Goal: Task Accomplishment & Management: Complete application form

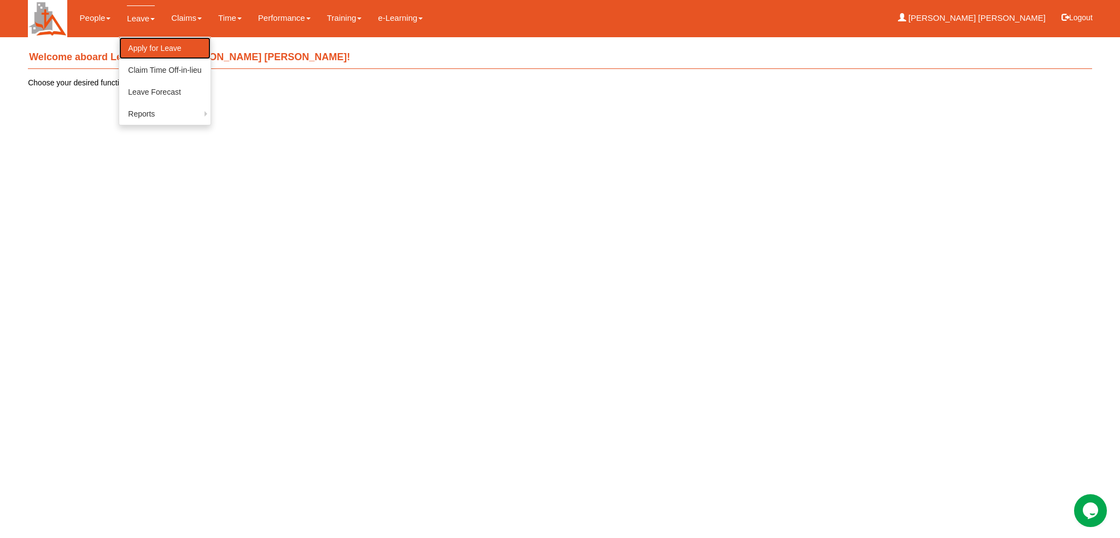
click at [149, 48] on link "Apply for Leave" at bounding box center [164, 48] width 91 height 22
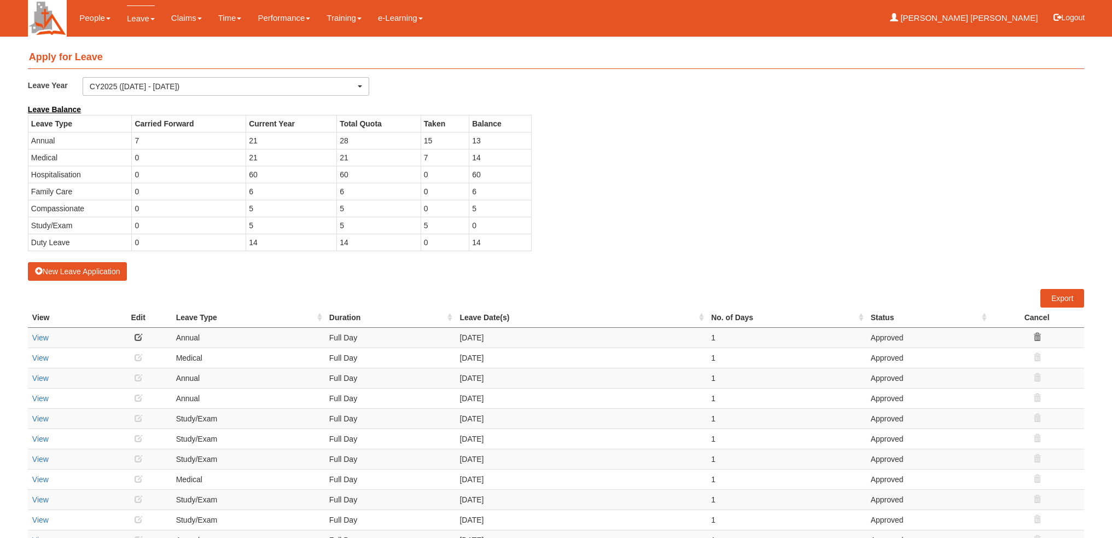
select select "50"
click at [91, 269] on button "New Leave Application" at bounding box center [78, 271] width 100 height 19
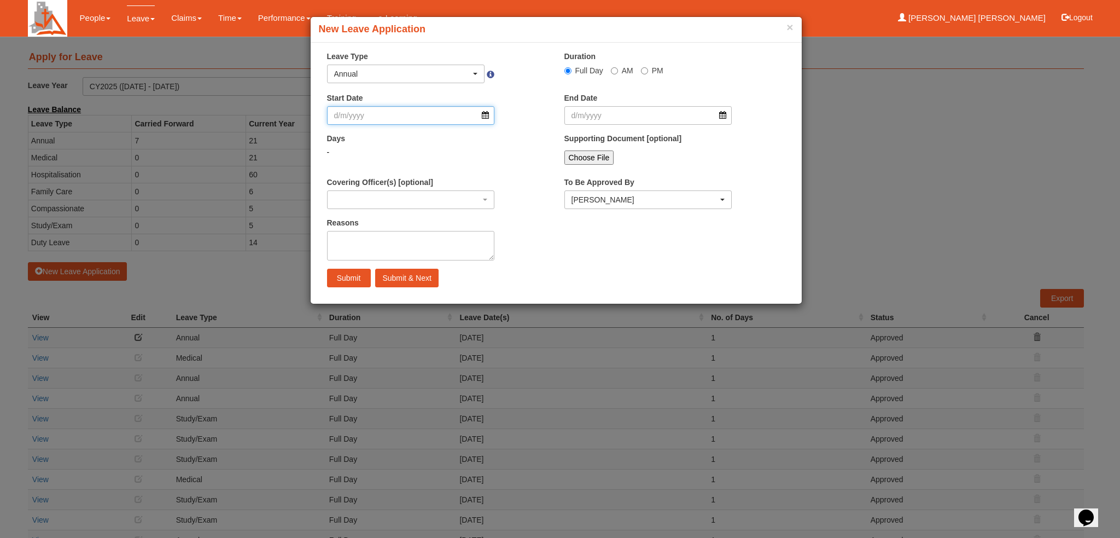
click at [488, 119] on input "Start Date" at bounding box center [411, 115] width 168 height 19
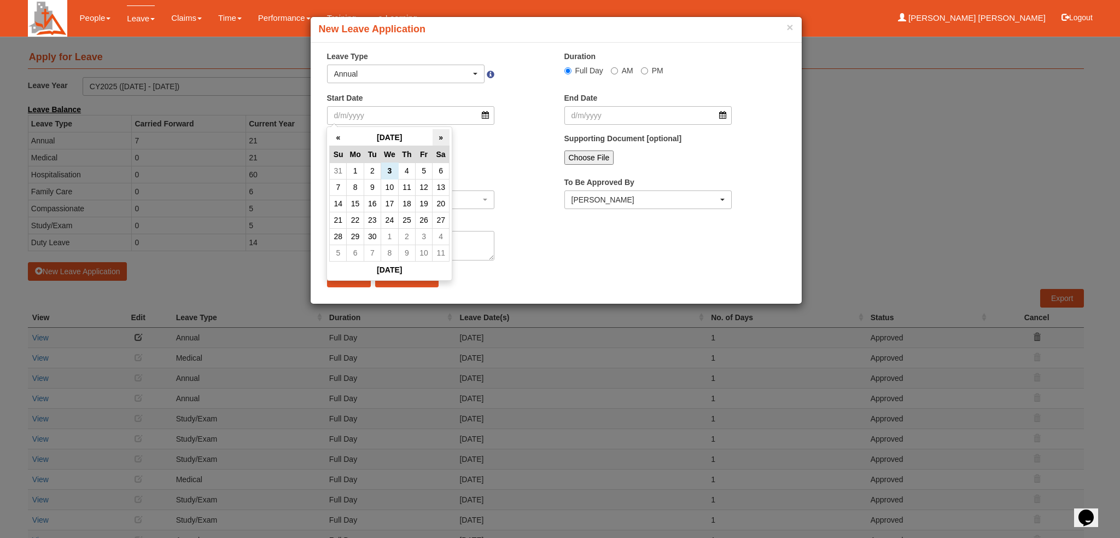
click at [443, 139] on th "»" at bounding box center [441, 137] width 17 height 17
click at [429, 203] on td "16" at bounding box center [423, 203] width 17 height 16
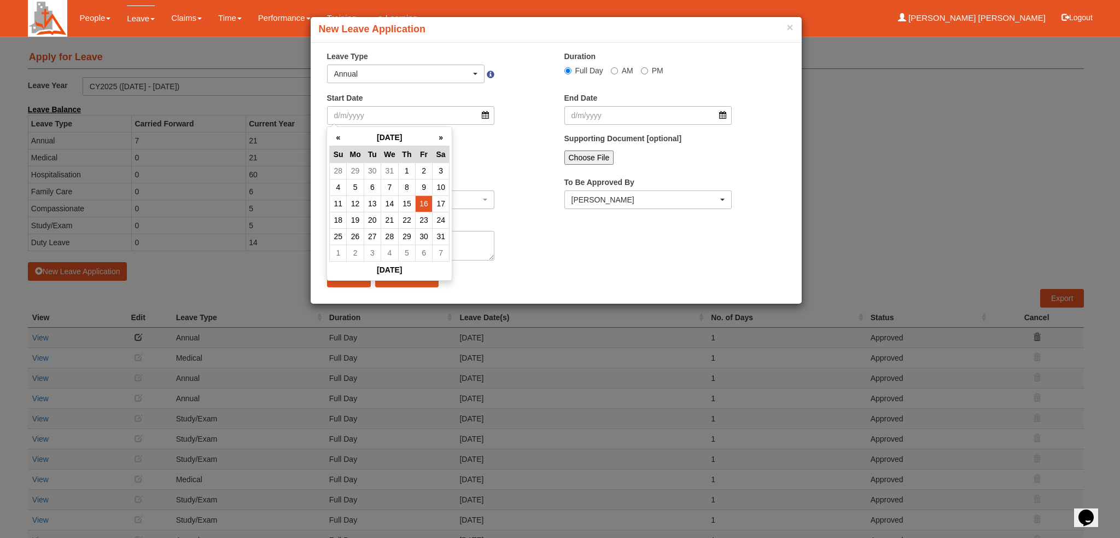
radio input "true"
type input "16/1/2026"
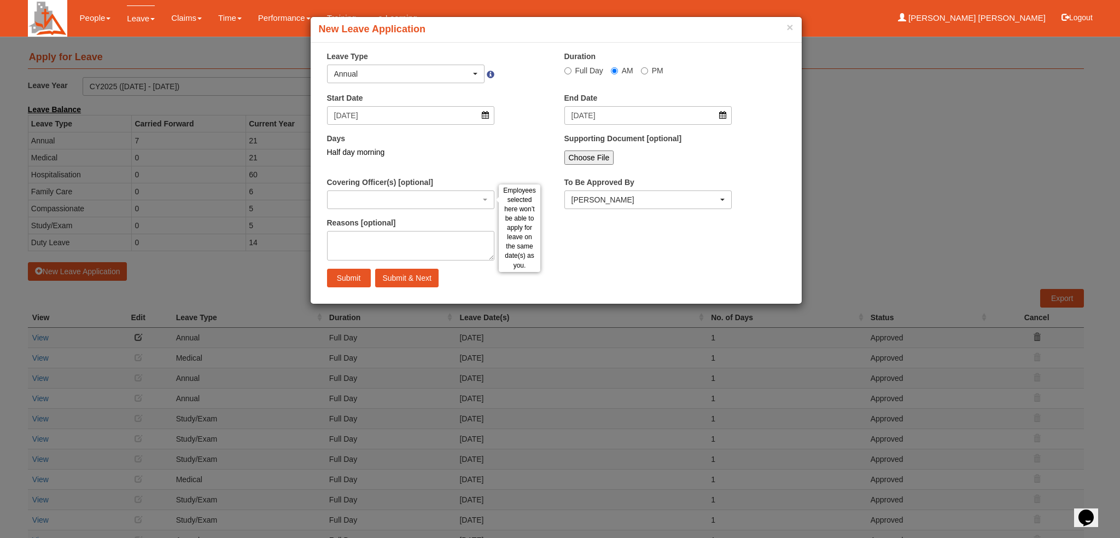
select select
click at [481, 113] on input "16/1/2026" at bounding box center [411, 115] width 168 height 19
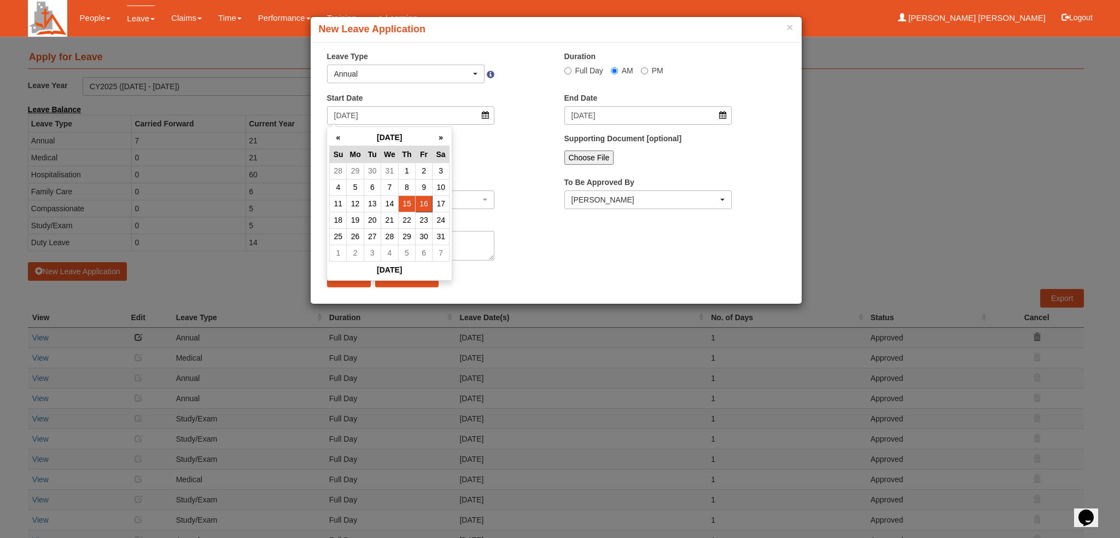
click at [413, 209] on td "15" at bounding box center [406, 203] width 17 height 16
type input "15/1/2026"
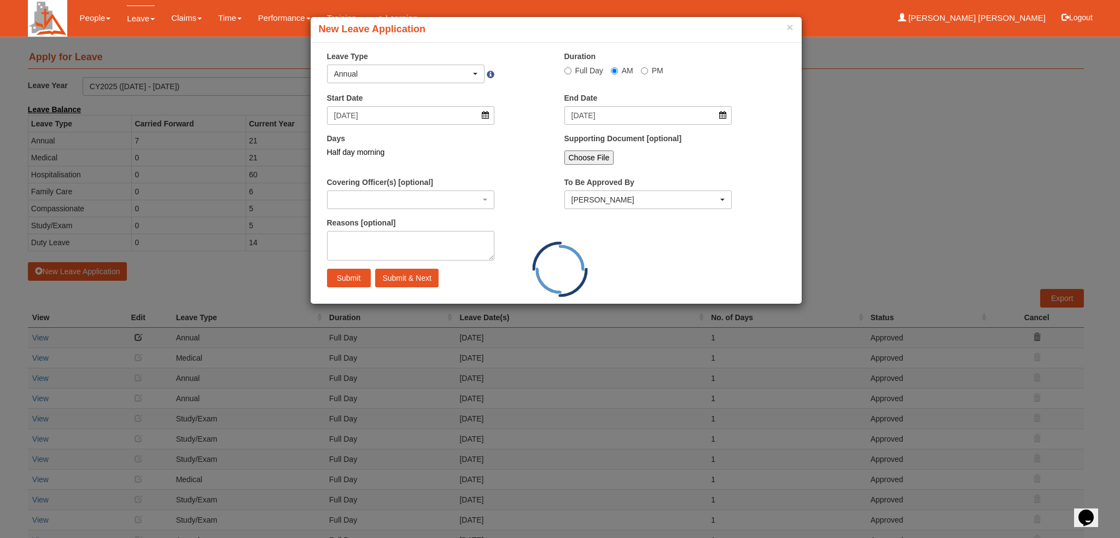
select select
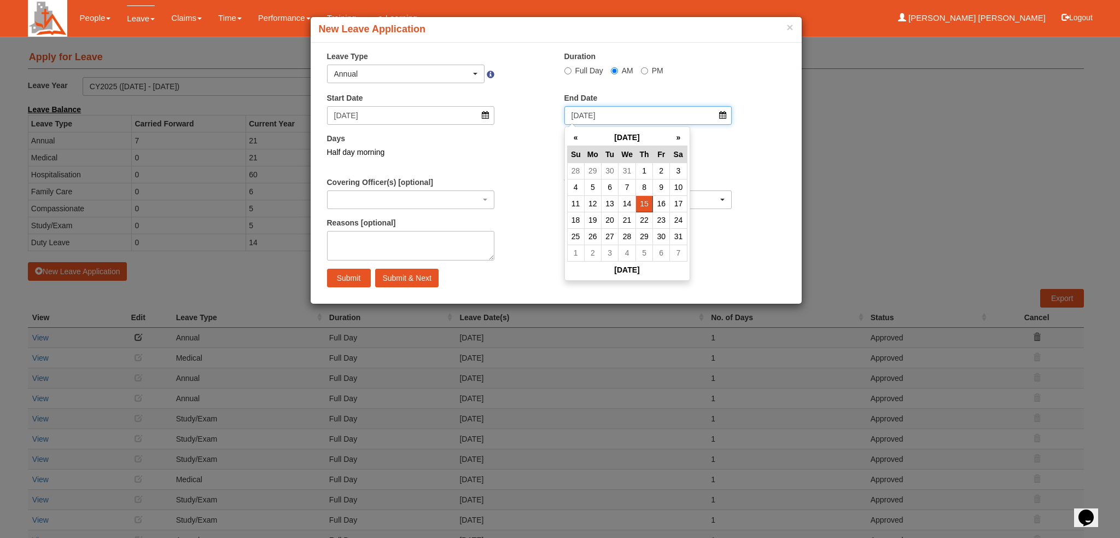
click at [720, 115] on input "15/1/2026" at bounding box center [648, 115] width 168 height 19
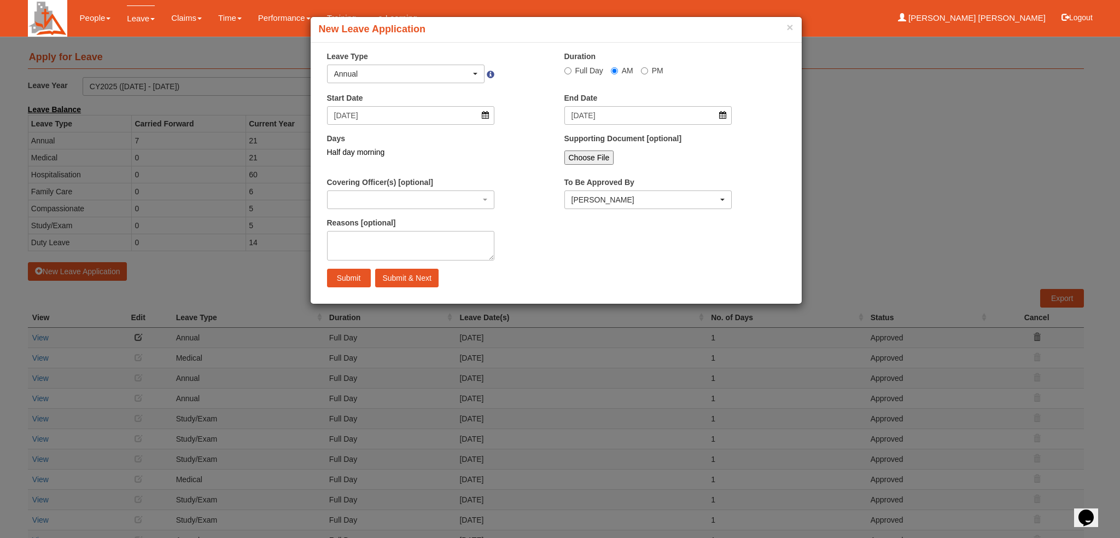
click at [785, 166] on div "Supporting Document [optional] Choose File" at bounding box center [674, 155] width 237 height 44
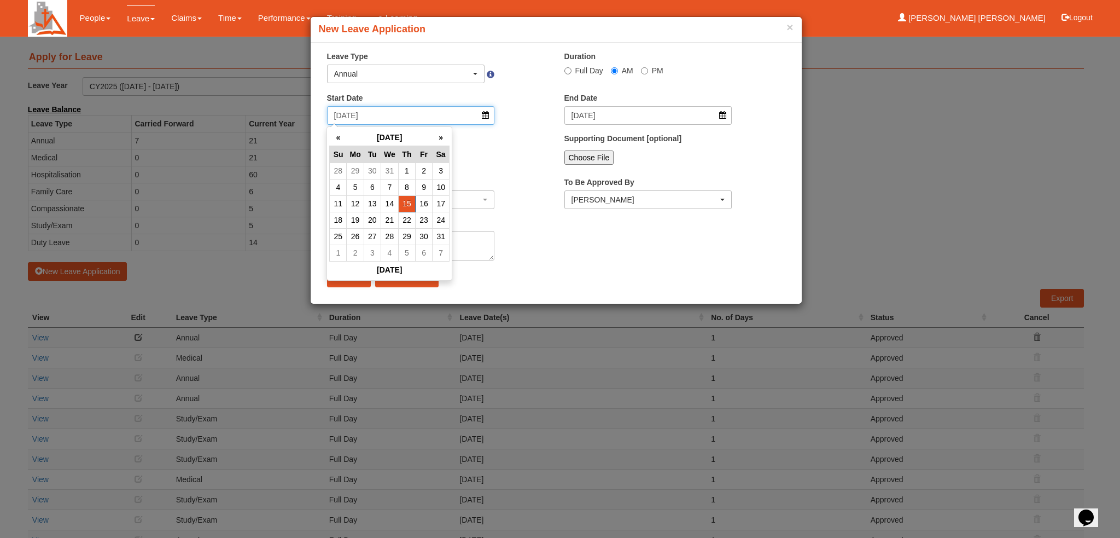
click at [482, 114] on input "15/1/2026" at bounding box center [411, 115] width 168 height 19
click at [423, 212] on td "23" at bounding box center [423, 220] width 17 height 16
type input "23/1/2026"
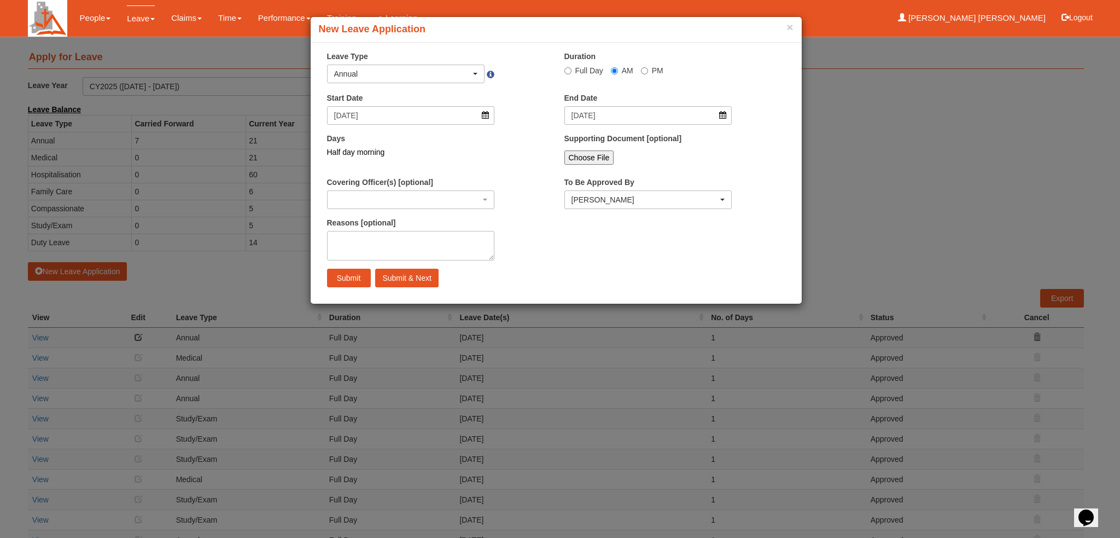
select select
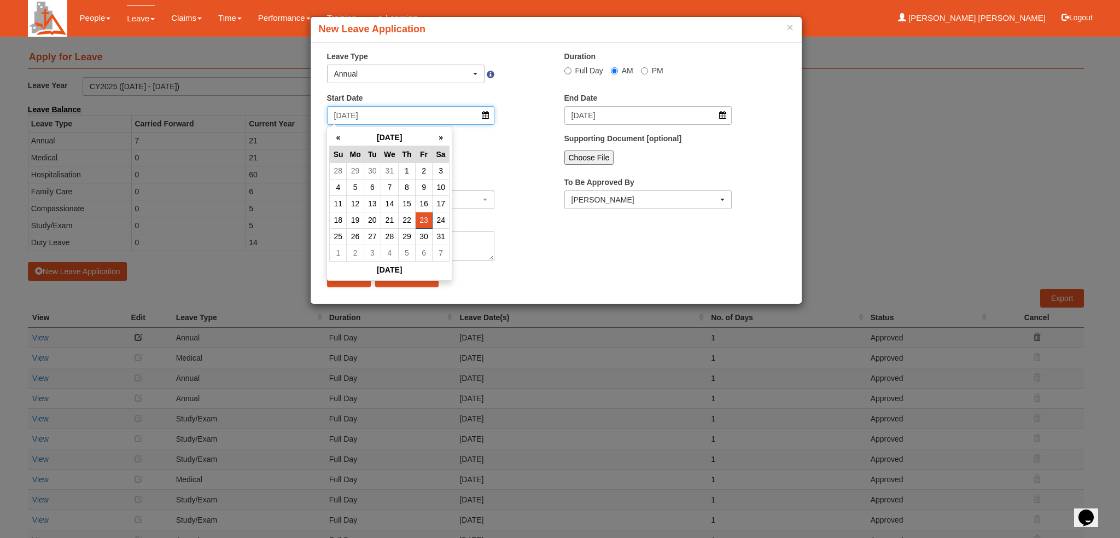
click at [487, 113] on input "23/1/2026" at bounding box center [411, 115] width 168 height 19
click at [392, 201] on td "14" at bounding box center [389, 203] width 17 height 16
type input "14/1/2026"
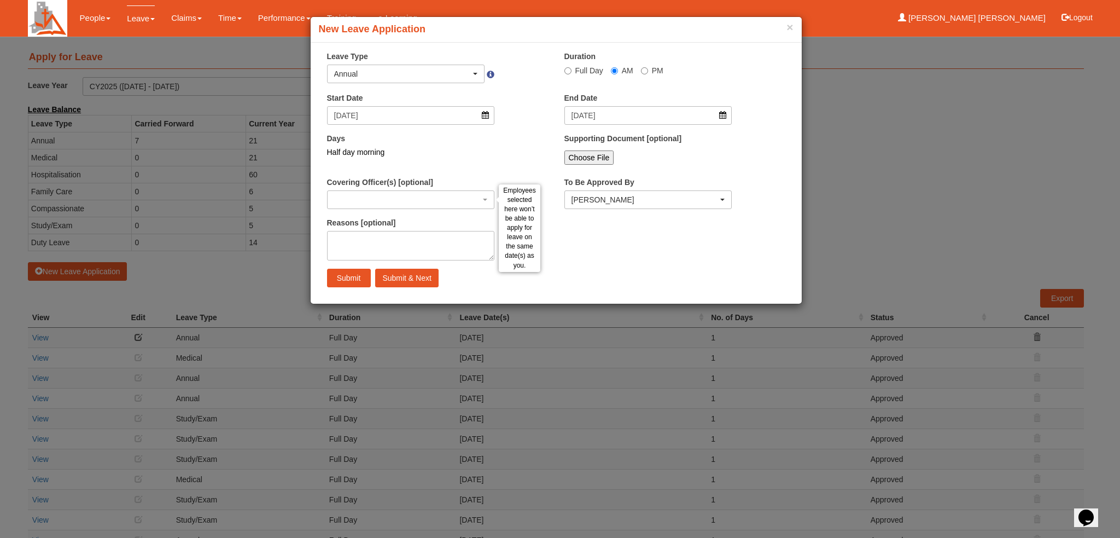
select select
click at [571, 71] on input "Full Day" at bounding box center [567, 70] width 7 height 7
radio input "true"
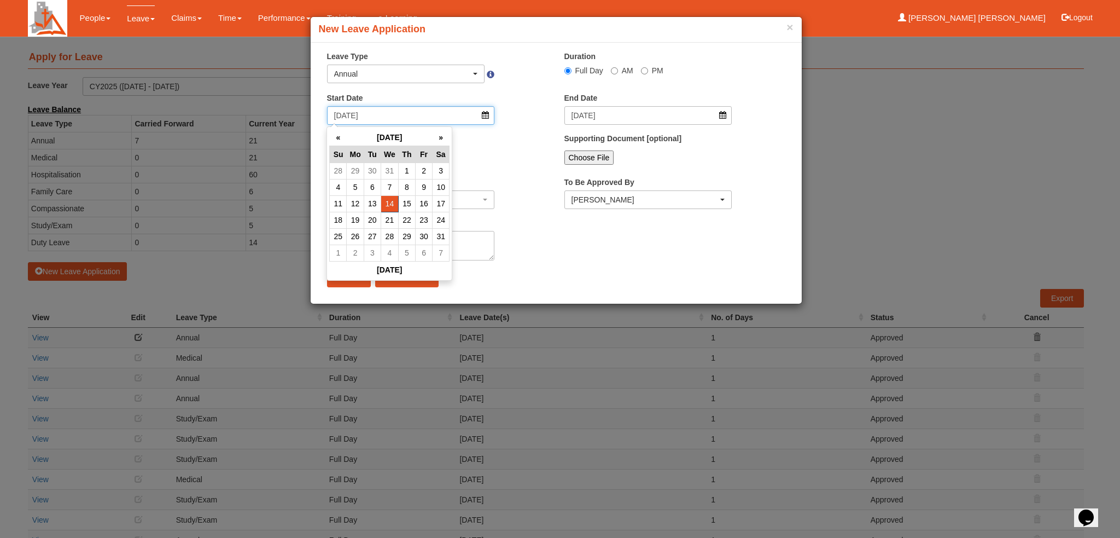
click at [486, 115] on input "14/1/2026" at bounding box center [411, 115] width 168 height 19
click at [409, 202] on td "15" at bounding box center [406, 203] width 17 height 16
type input "15/1/2026"
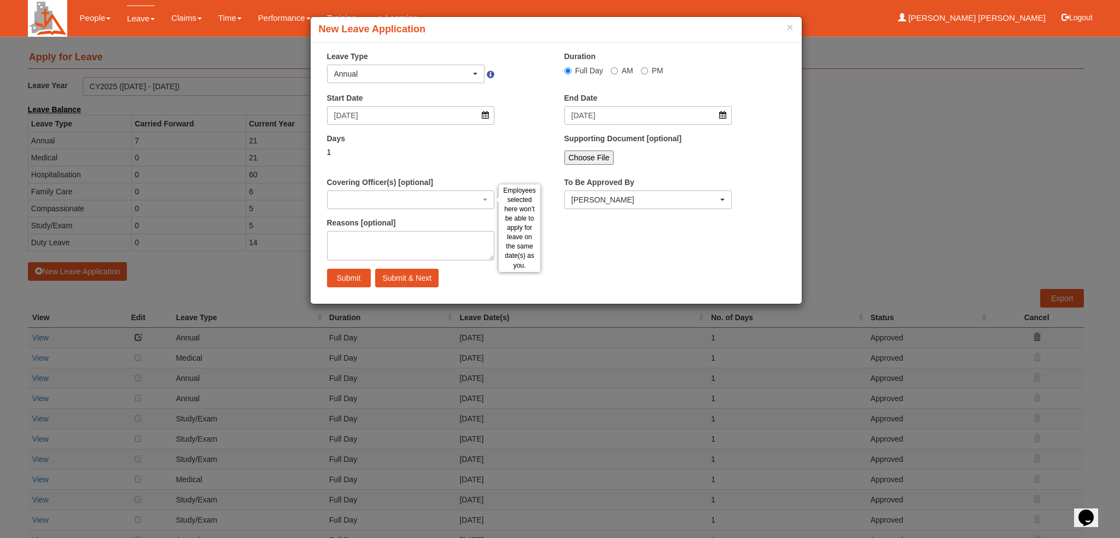
select select
click at [354, 276] on input "Submit" at bounding box center [349, 278] width 44 height 19
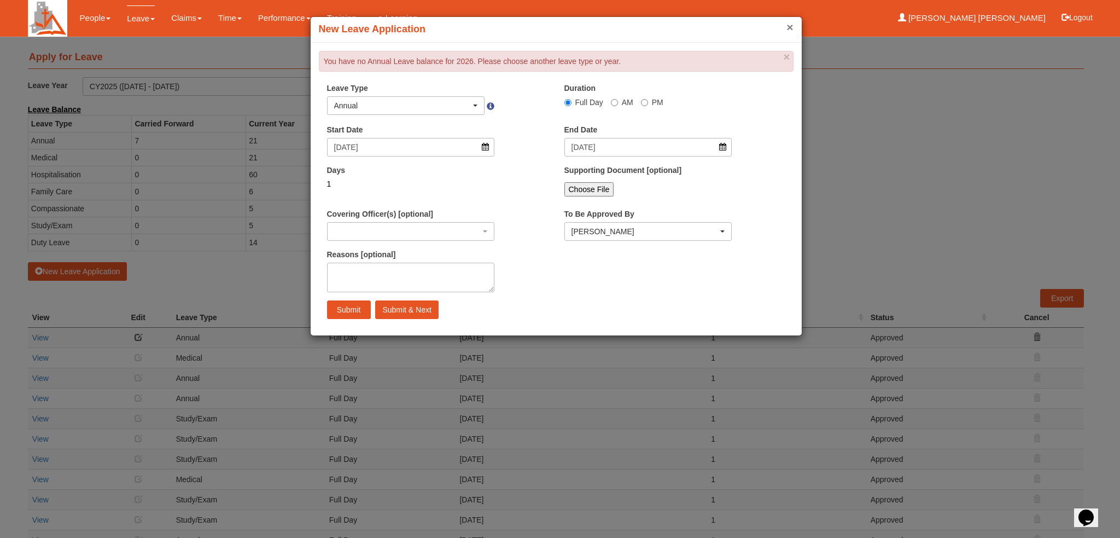
click at [790, 29] on button "×" at bounding box center [789, 26] width 7 height 11
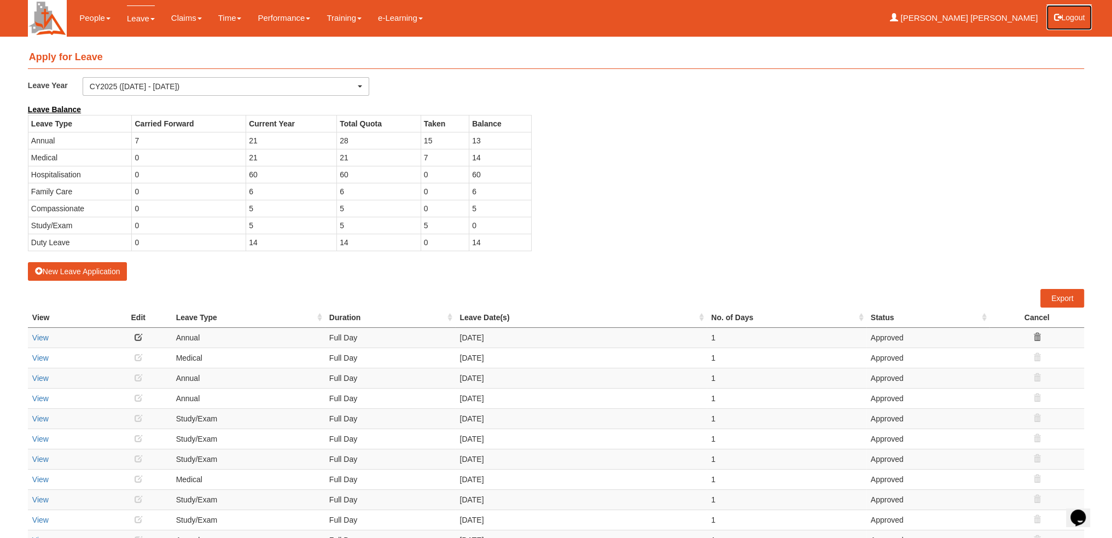
click at [1061, 15] on button "Logout" at bounding box center [1069, 17] width 46 height 26
